Goal: Task Accomplishment & Management: Manage account settings

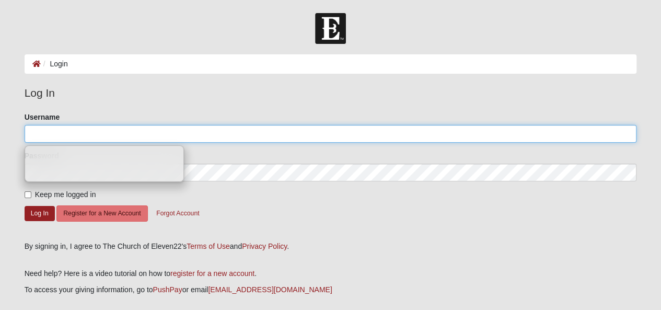
click at [69, 143] on input "Username" at bounding box center [331, 134] width 613 height 18
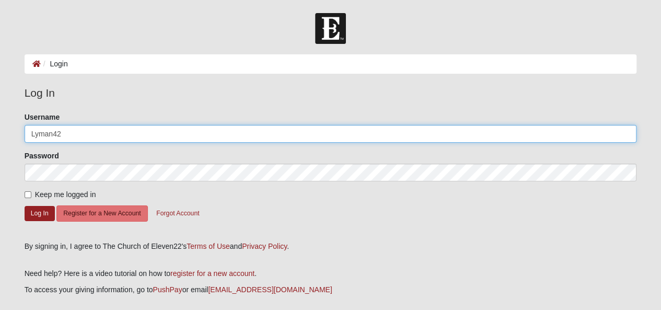
type input "Lyman42"
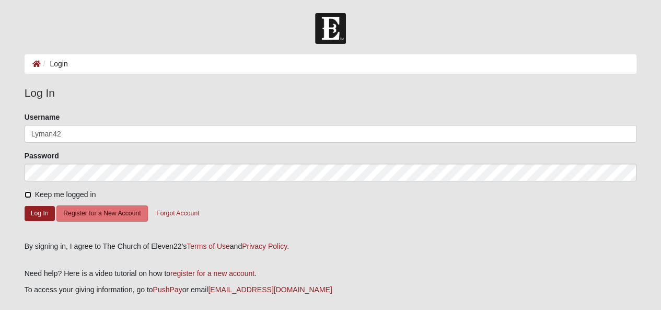
click at [27, 195] on input "Keep me logged in" at bounding box center [28, 194] width 7 height 7
checkbox input "true"
click at [35, 219] on button "Log In" at bounding box center [40, 213] width 30 height 15
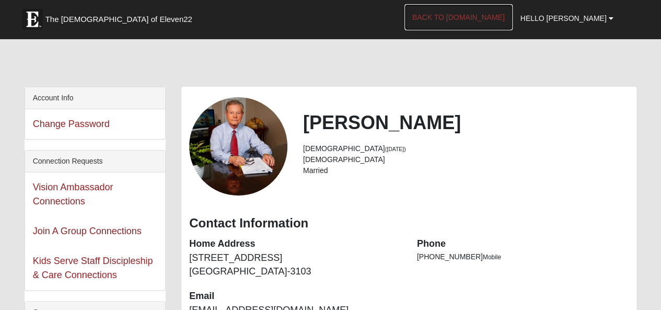
click at [460, 15] on link "Back to COE22.com" at bounding box center [459, 17] width 108 height 26
